Goal: Entertainment & Leisure: Consume media (video, audio)

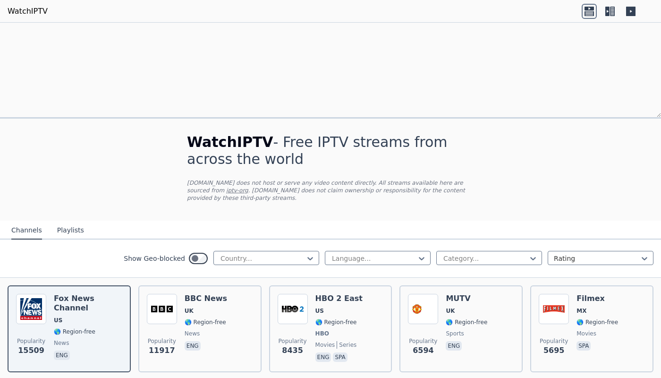
click at [135, 33] on span "<MEDIA>@https://watchiptv.xyz" at bounding box center [70, 28] width 129 height 9
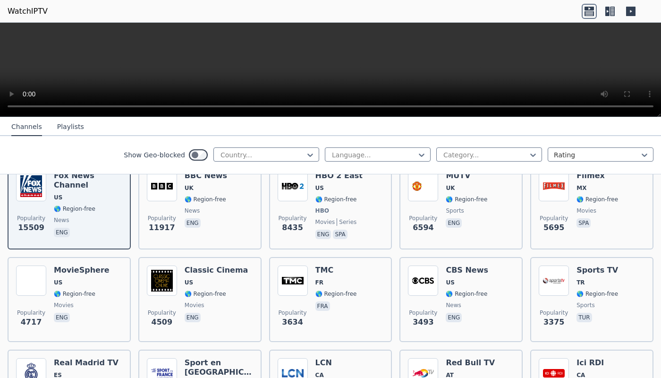
scroll to position [123, 0]
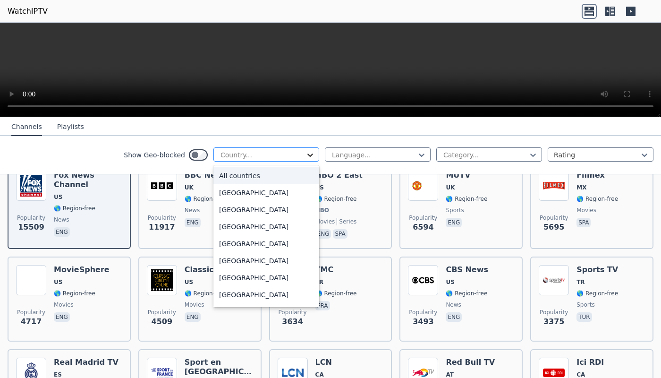
click at [306, 152] on icon at bounding box center [310, 154] width 9 height 9
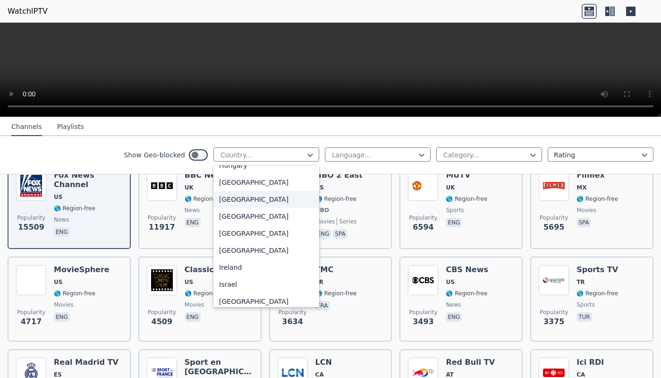
scroll to position [1439, 0]
click at [220, 207] on div "[GEOGRAPHIC_DATA]" at bounding box center [266, 198] width 106 height 17
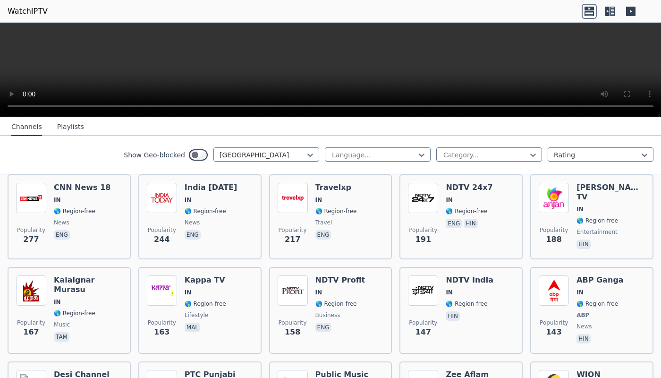
scroll to position [299, 0]
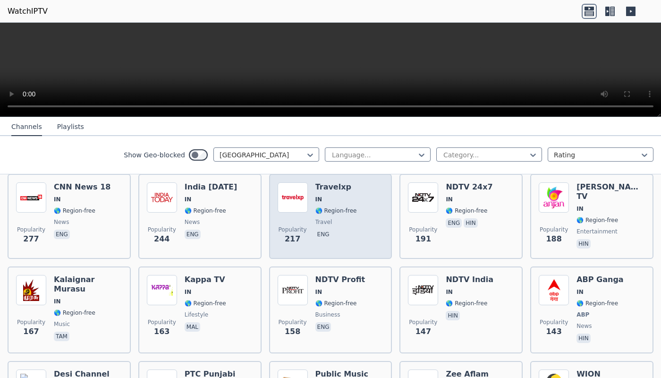
click at [300, 215] on div "Popularity 217" at bounding box center [293, 216] width 30 height 68
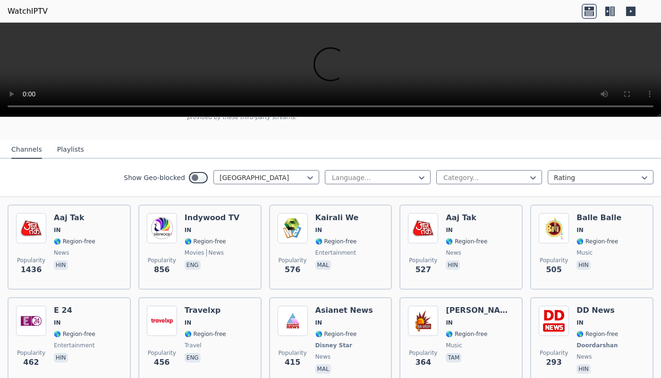
scroll to position [0, 0]
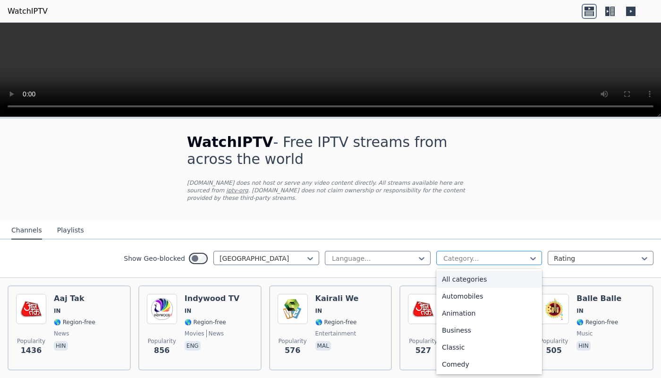
click at [467, 257] on div at bounding box center [486, 258] width 86 height 9
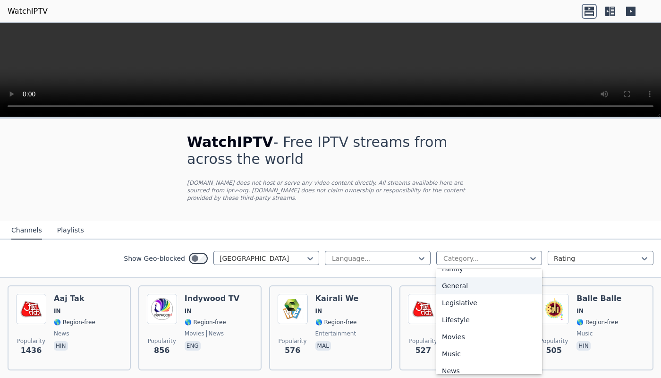
scroll to position [198, 0]
click at [450, 319] on div "Lifestyle" at bounding box center [489, 319] width 106 height 17
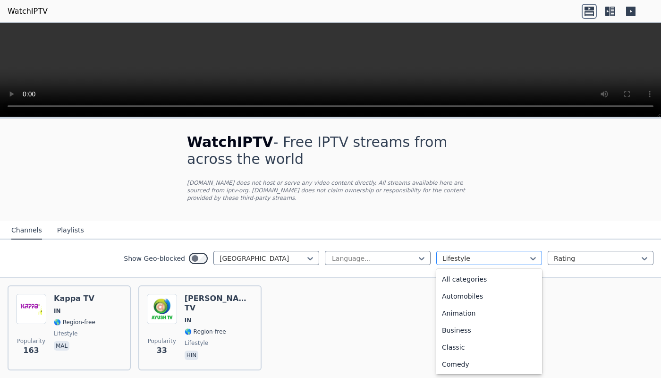
click at [476, 262] on div at bounding box center [486, 258] width 86 height 9
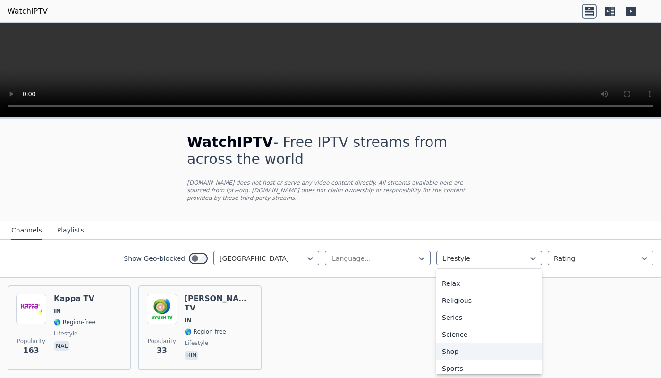
scroll to position [319, 0]
click at [447, 280] on div "Relax" at bounding box center [489, 283] width 106 height 17
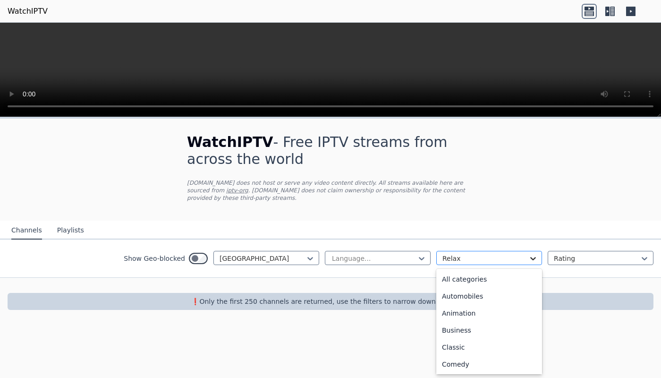
click at [535, 256] on icon at bounding box center [533, 258] width 9 height 9
click at [469, 273] on div "All categories" at bounding box center [489, 279] width 106 height 17
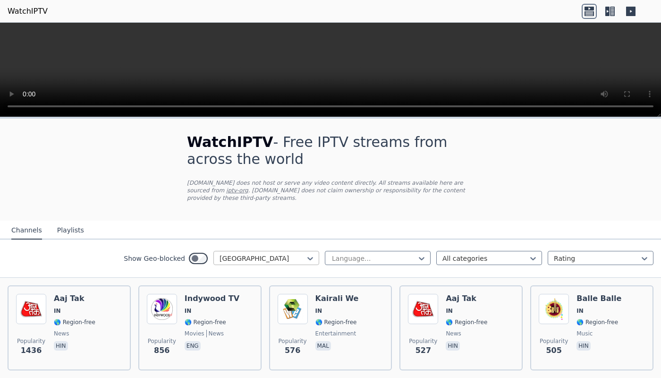
click at [277, 258] on div at bounding box center [263, 258] width 86 height 9
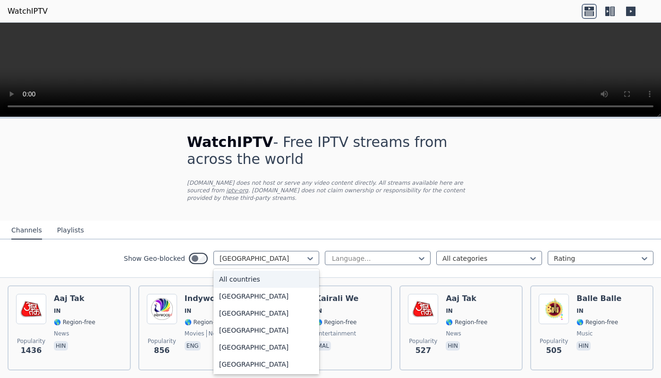
click at [235, 281] on div "All countries" at bounding box center [266, 279] width 106 height 17
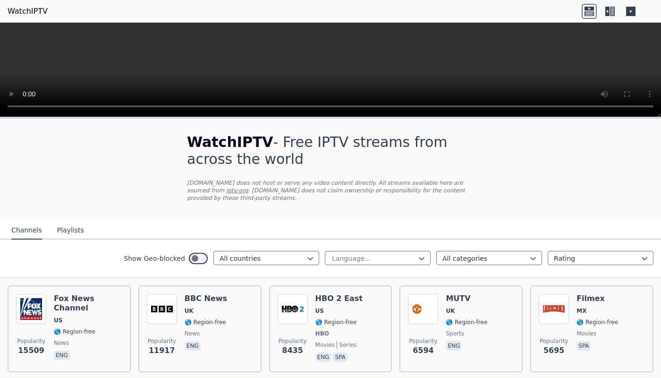
click at [65, 231] on button "Playlists" at bounding box center [70, 231] width 27 height 18
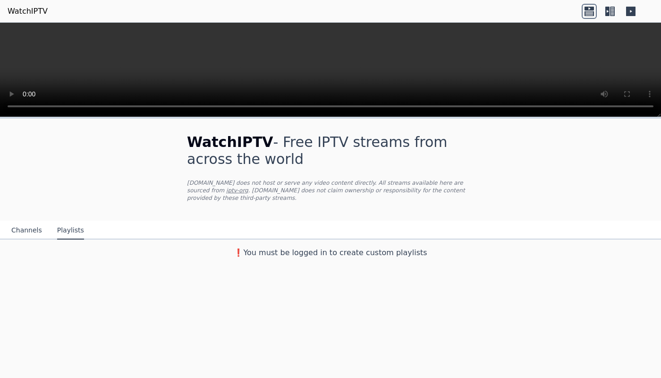
click at [26, 235] on button "Channels" at bounding box center [26, 231] width 31 height 18
